Goal: Find specific page/section: Find specific page/section

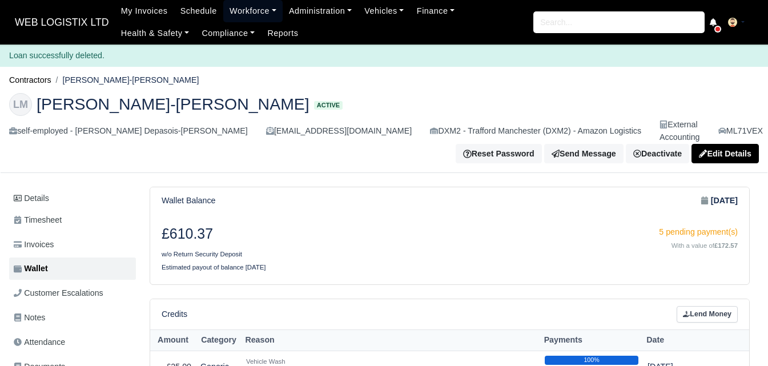
click at [236, 13] on link "Workforce" at bounding box center [252, 11] width 59 height 22
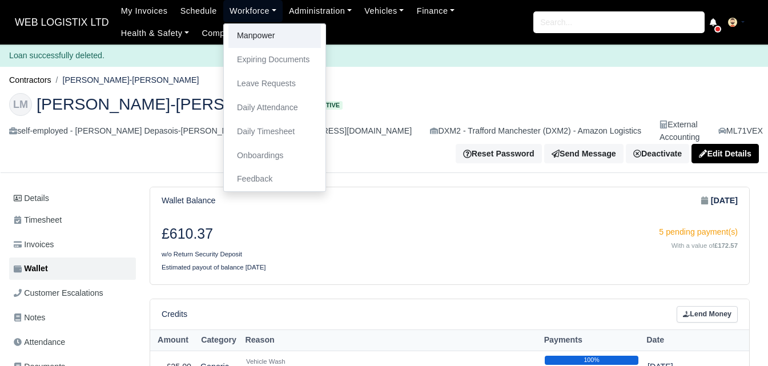
click at [259, 42] on link "Manpower" at bounding box center [275, 36] width 93 height 24
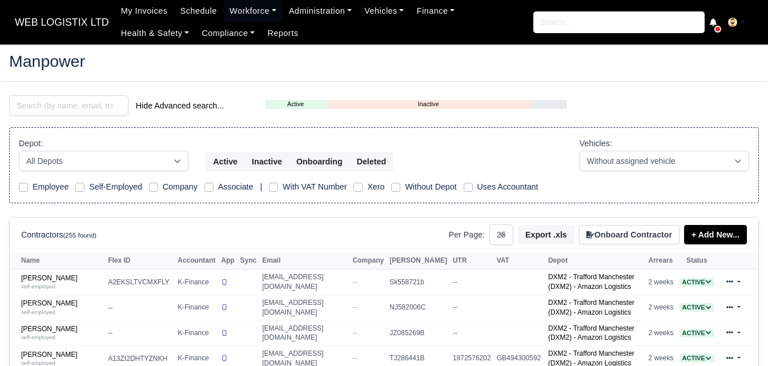
select select "25"
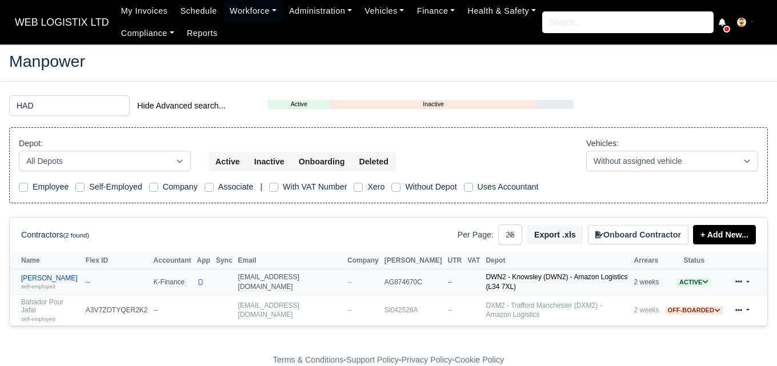
type input "HAD"
click at [55, 286] on small "self-employed" at bounding box center [38, 286] width 34 height 6
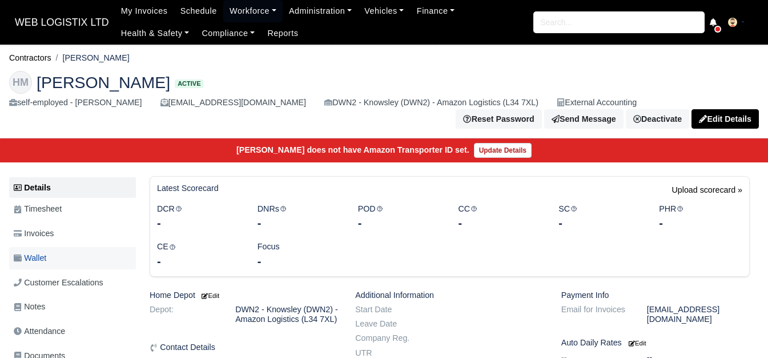
click at [57, 264] on link "Wallet" at bounding box center [72, 258] width 127 height 22
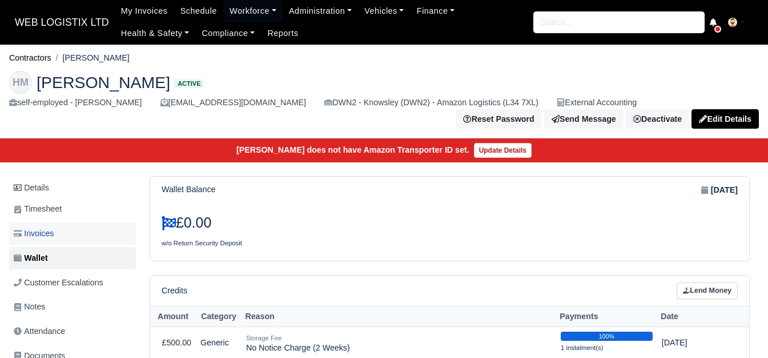
click at [68, 245] on link "Invoices" at bounding box center [72, 233] width 127 height 22
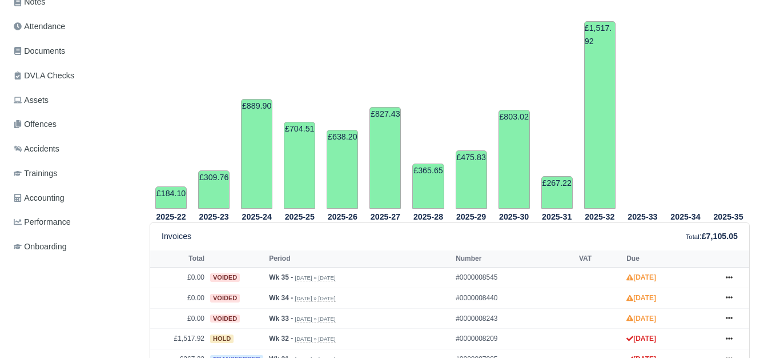
scroll to position [353, 0]
